Goal: Task Accomplishment & Management: Manage account settings

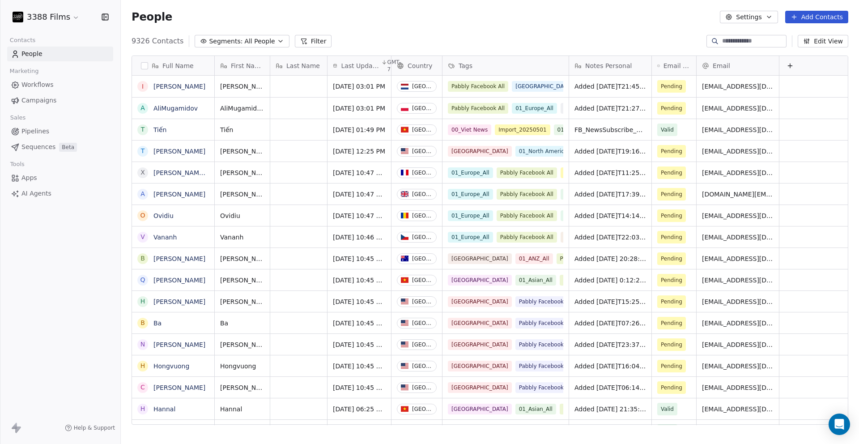
scroll to position [384, 732]
click at [563, 28] on div "People Settings Add Contacts" at bounding box center [490, 17] width 738 height 34
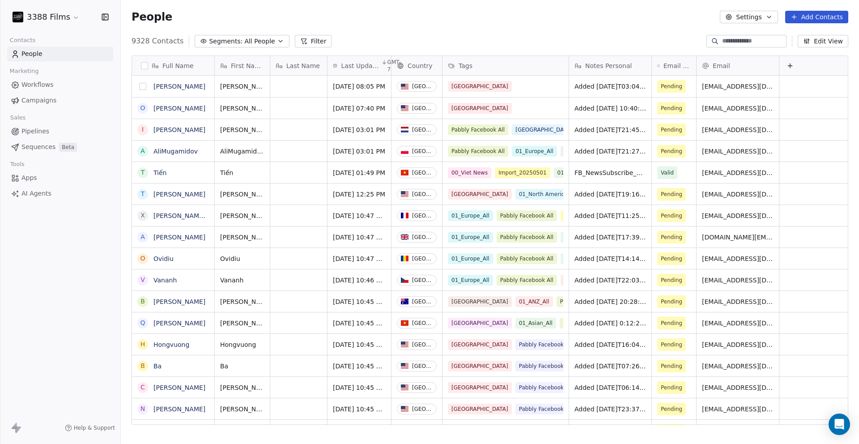
click at [142, 86] on button "grid" at bounding box center [142, 86] width 7 height 7
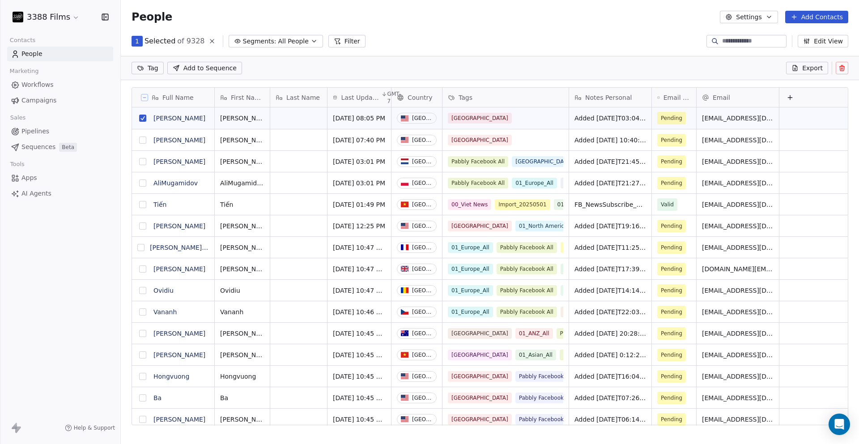
click at [142, 141] on button "grid" at bounding box center [142, 139] width 7 height 7
click at [153, 68] on html "3388 Films Contacts People Marketing Workflows Campaigns Sales Pipelines Sequen…" at bounding box center [429, 222] width 859 height 444
type input "**"
click at [168, 111] on div "01_North America_All" at bounding box center [183, 113] width 58 height 8
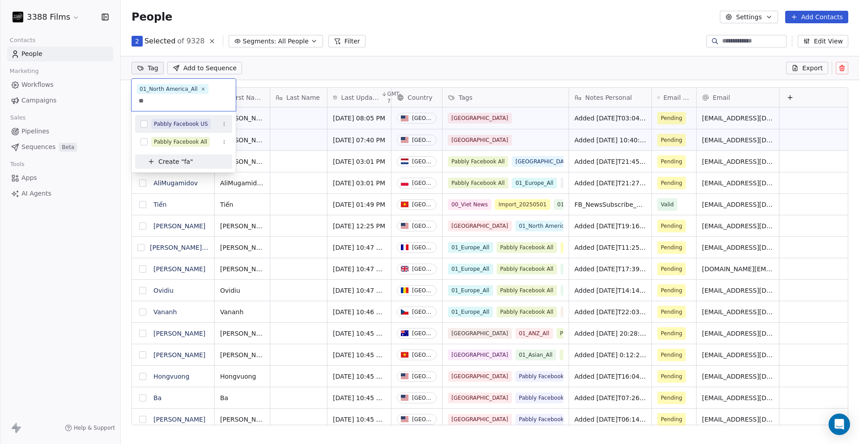
type input "**"
click at [168, 122] on div "Pabbly Facebook US" at bounding box center [181, 124] width 54 height 8
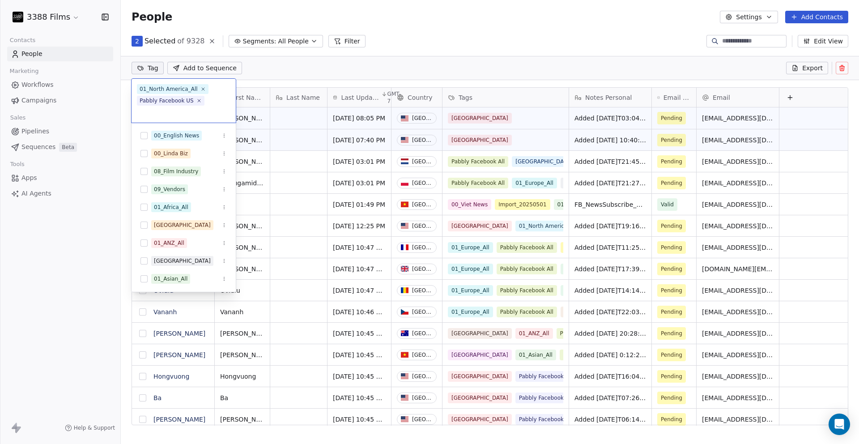
click at [501, 36] on html "3388 Films Contacts People Marketing Workflows Campaigns Sales Pipelines Sequen…" at bounding box center [429, 222] width 859 height 444
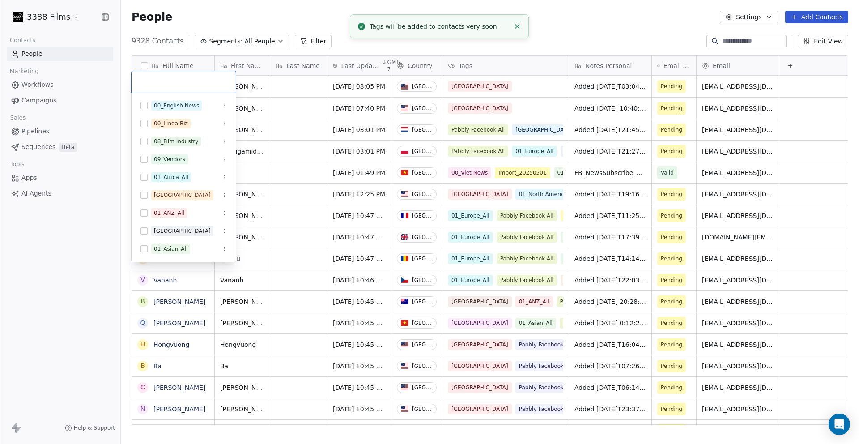
scroll to position [6, 0]
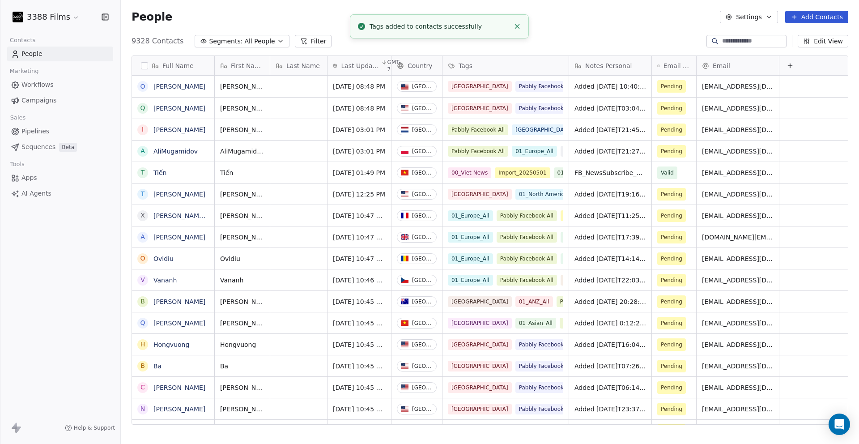
click at [602, 28] on div "People Settings Add Contacts" at bounding box center [490, 17] width 738 height 34
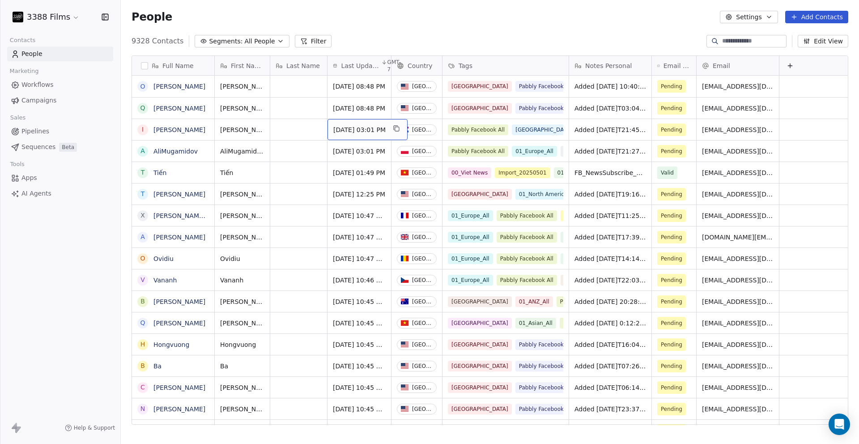
click at [358, 25] on div "People Settings Add Contacts" at bounding box center [490, 17] width 738 height 34
